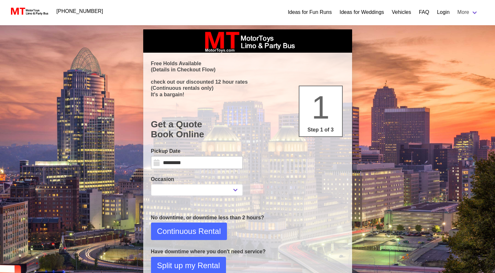
select select
click at [204, 164] on input "*********" at bounding box center [197, 162] width 92 height 13
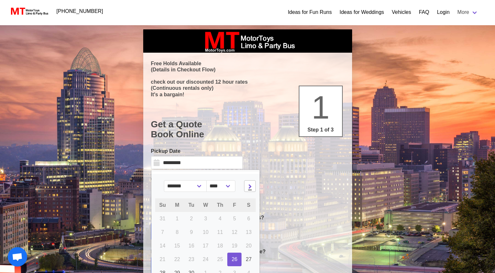
click at [251, 188] on icon at bounding box center [250, 186] width 4 height 5
select select "*"
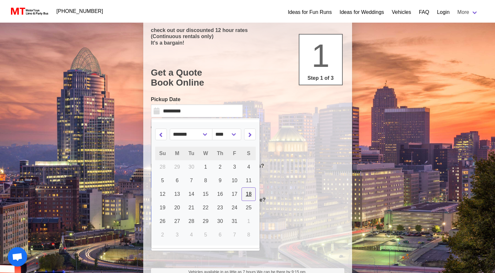
scroll to position [55, 0]
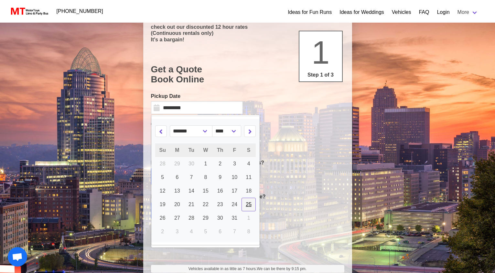
click at [251, 205] on span "25" at bounding box center [249, 204] width 6 height 5
type input "**********"
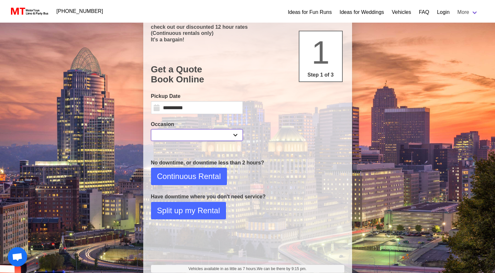
select select "*"
click at [205, 176] on span "Continuous Rental" at bounding box center [189, 177] width 64 height 12
select select "*"
select select "**"
select select "****"
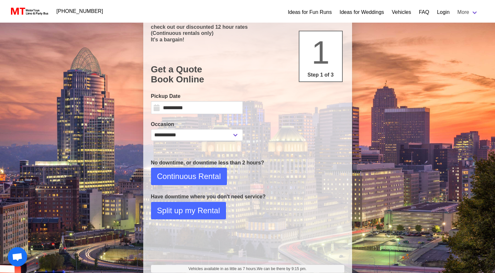
select select "*"
select select "**"
select select "****"
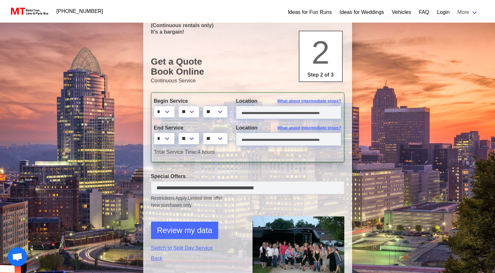
scroll to position [85, 0]
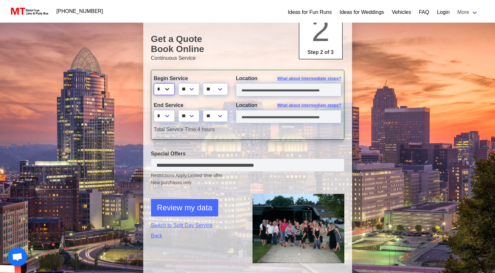
select select "*"
click at [273, 91] on input "text" at bounding box center [288, 89] width 105 height 13
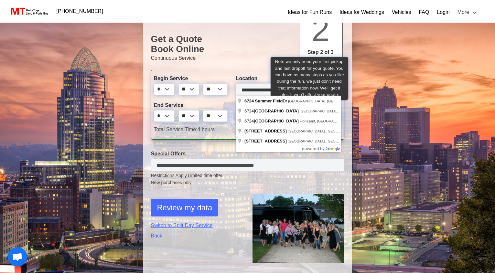
type input "**********"
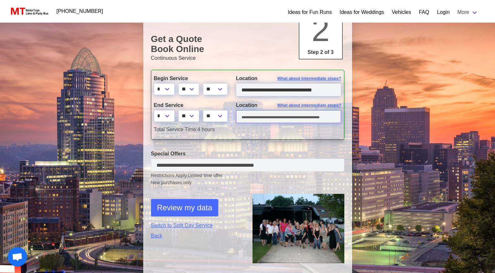
click at [265, 116] on input "text" at bounding box center [288, 116] width 105 height 13
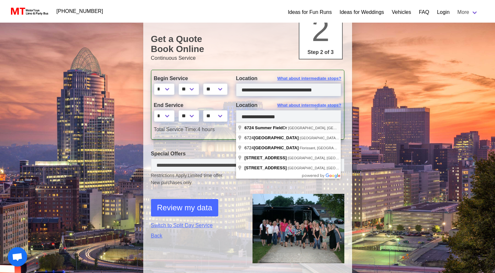
type input "**********"
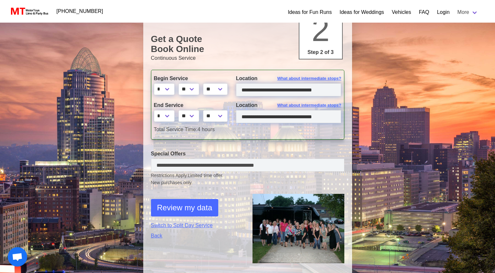
click at [207, 205] on span "Review my data" at bounding box center [184, 208] width 55 height 12
select select "*"
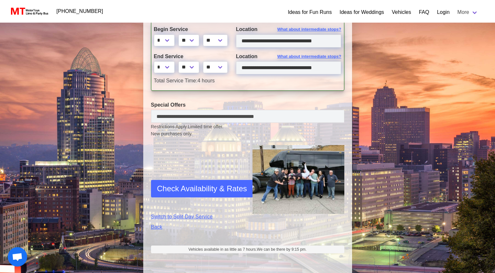
scroll to position [195, 0]
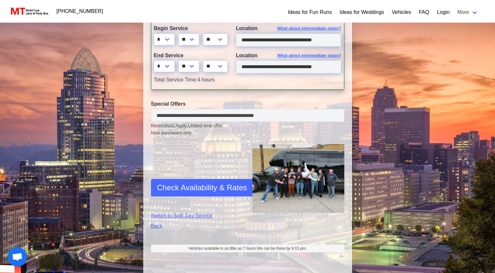
click at [197, 186] on span "Check Availability & Rates" at bounding box center [202, 188] width 90 height 12
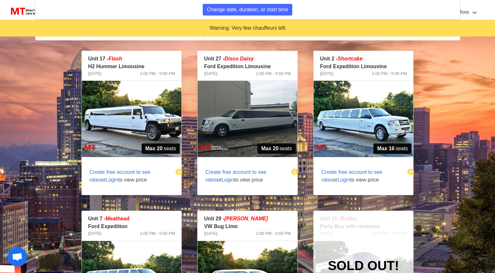
scroll to position [212, 0]
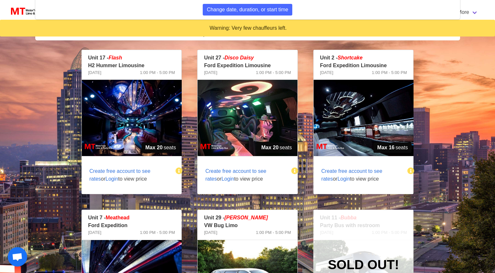
click at [338, 180] on span "Login" at bounding box center [344, 178] width 13 height 5
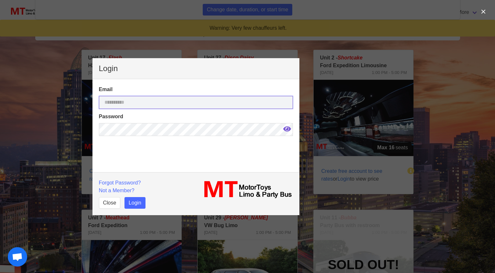
type input "**********"
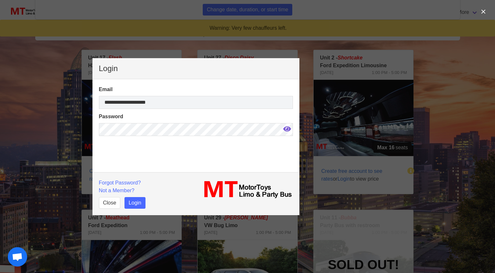
click at [132, 201] on button "Login" at bounding box center [134, 203] width 21 height 12
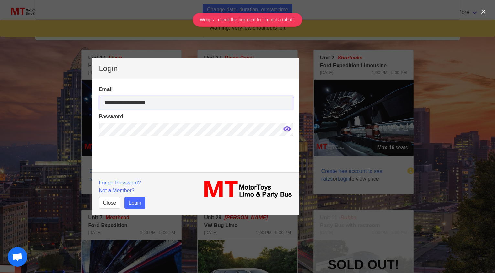
scroll to position [18, 0]
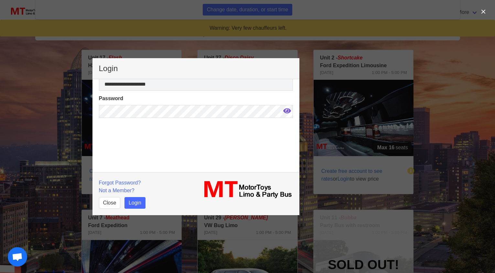
click at [136, 202] on button "Login" at bounding box center [134, 203] width 21 height 12
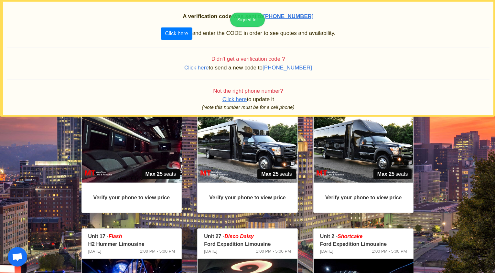
scroll to position [88, 0]
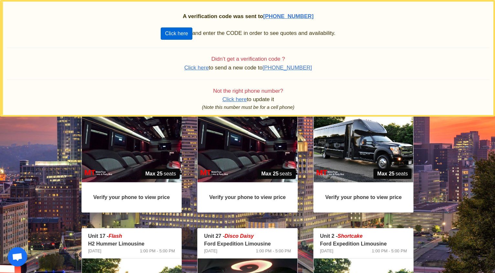
click at [177, 32] on button "Click here" at bounding box center [176, 33] width 31 height 12
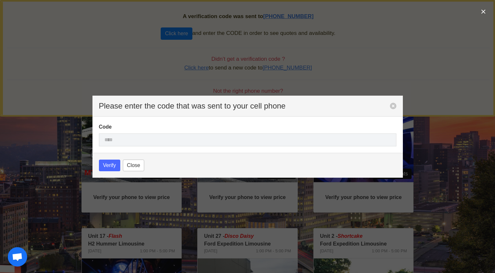
click at [137, 169] on span "Close" at bounding box center [133, 166] width 13 height 8
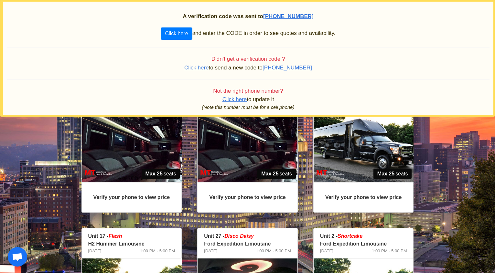
click at [204, 67] on span "Click here" at bounding box center [196, 68] width 25 height 6
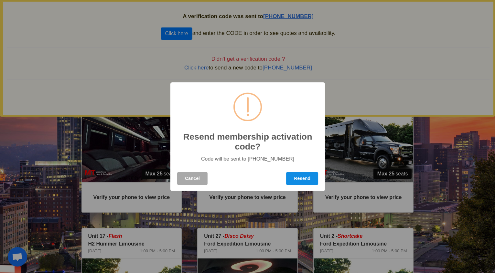
click at [306, 179] on button "Resend" at bounding box center [302, 178] width 32 height 13
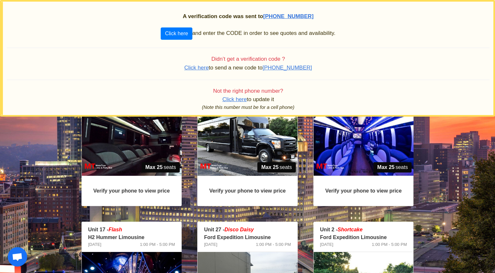
scroll to position [94, 0]
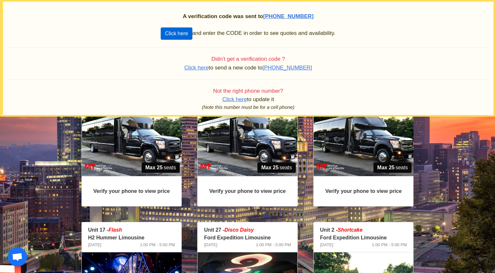
click at [186, 33] on button "Click here" at bounding box center [176, 33] width 31 height 12
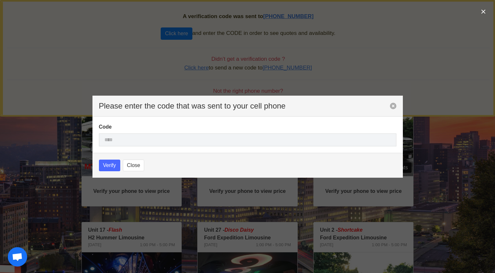
click at [394, 105] on button "button" at bounding box center [393, 106] width 6 height 6
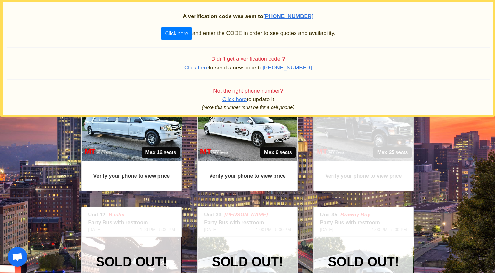
scroll to position [329, 0]
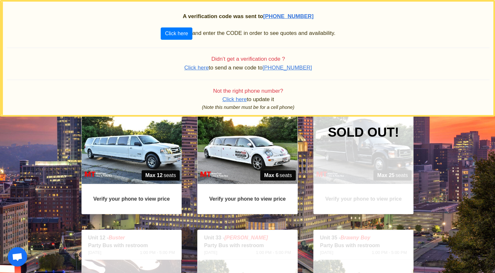
click at [138, 165] on img at bounding box center [132, 146] width 100 height 76
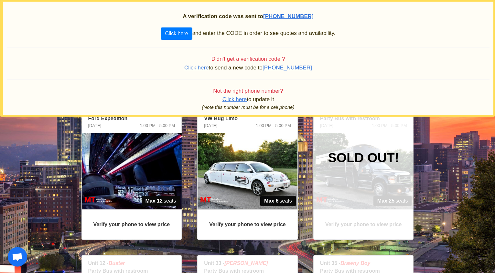
scroll to position [300, 0]
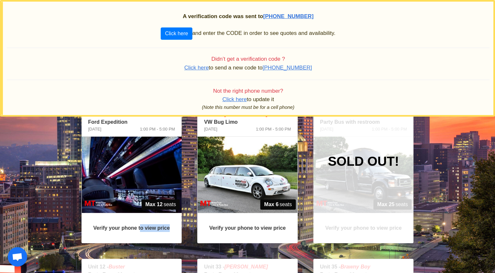
click at [140, 230] on strong "Verify your phone to view price" at bounding box center [131, 227] width 77 height 5
click at [139, 181] on img at bounding box center [132, 175] width 100 height 76
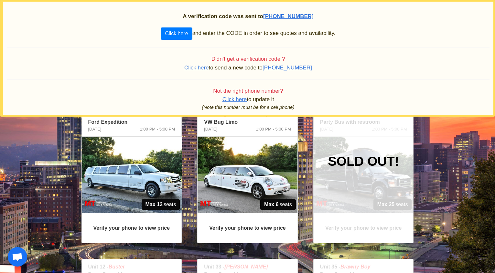
scroll to position [265, 0]
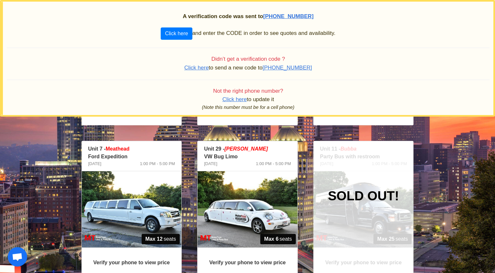
drag, startPoint x: 102, startPoint y: 157, endPoint x: 100, endPoint y: 152, distance: 5.4
click at [103, 157] on p "Ford Expedition" at bounding box center [131, 157] width 87 height 8
drag, startPoint x: 95, startPoint y: 151, endPoint x: 106, endPoint y: 163, distance: 16.2
click at [96, 152] on p "Unit 7 - [GEOGRAPHIC_DATA]" at bounding box center [131, 149] width 87 height 8
drag, startPoint x: 109, startPoint y: 164, endPoint x: 133, endPoint y: 170, distance: 25.3
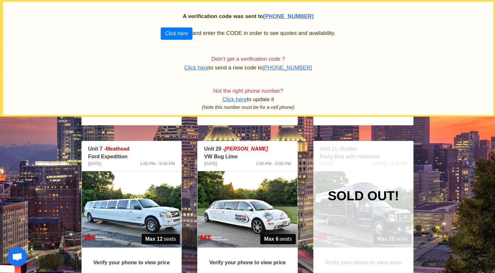
click at [102, 164] on span "[DATE]" at bounding box center [94, 164] width 13 height 6
click at [199, 67] on span "Click here" at bounding box center [196, 68] width 25 height 6
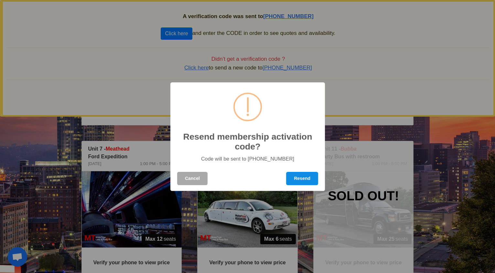
click at [306, 179] on button "Resend" at bounding box center [302, 178] width 32 height 13
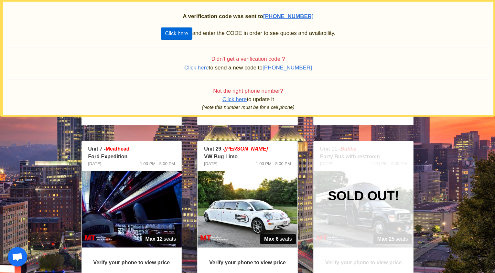
click at [173, 32] on button "Click here" at bounding box center [176, 33] width 31 height 12
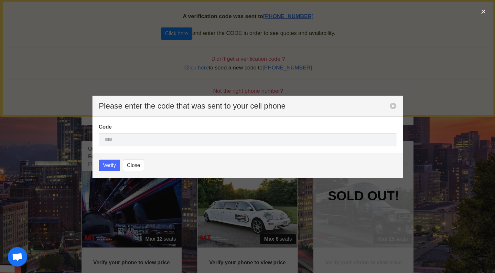
click at [134, 168] on span "Close" at bounding box center [133, 166] width 13 height 8
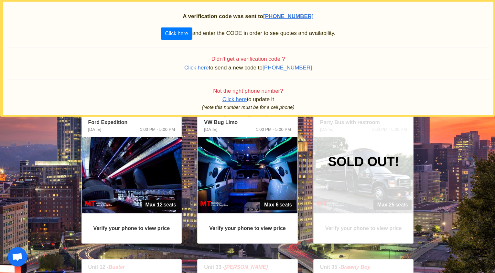
scroll to position [299, 0]
click at [148, 186] on img at bounding box center [132, 175] width 100 height 76
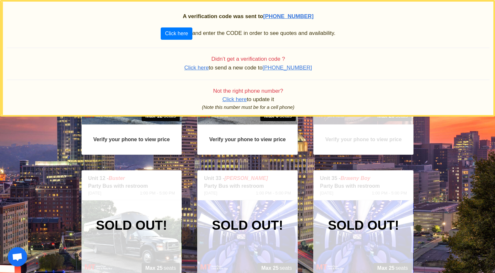
scroll to position [391, 0]
